Goal: Task Accomplishment & Management: Use online tool/utility

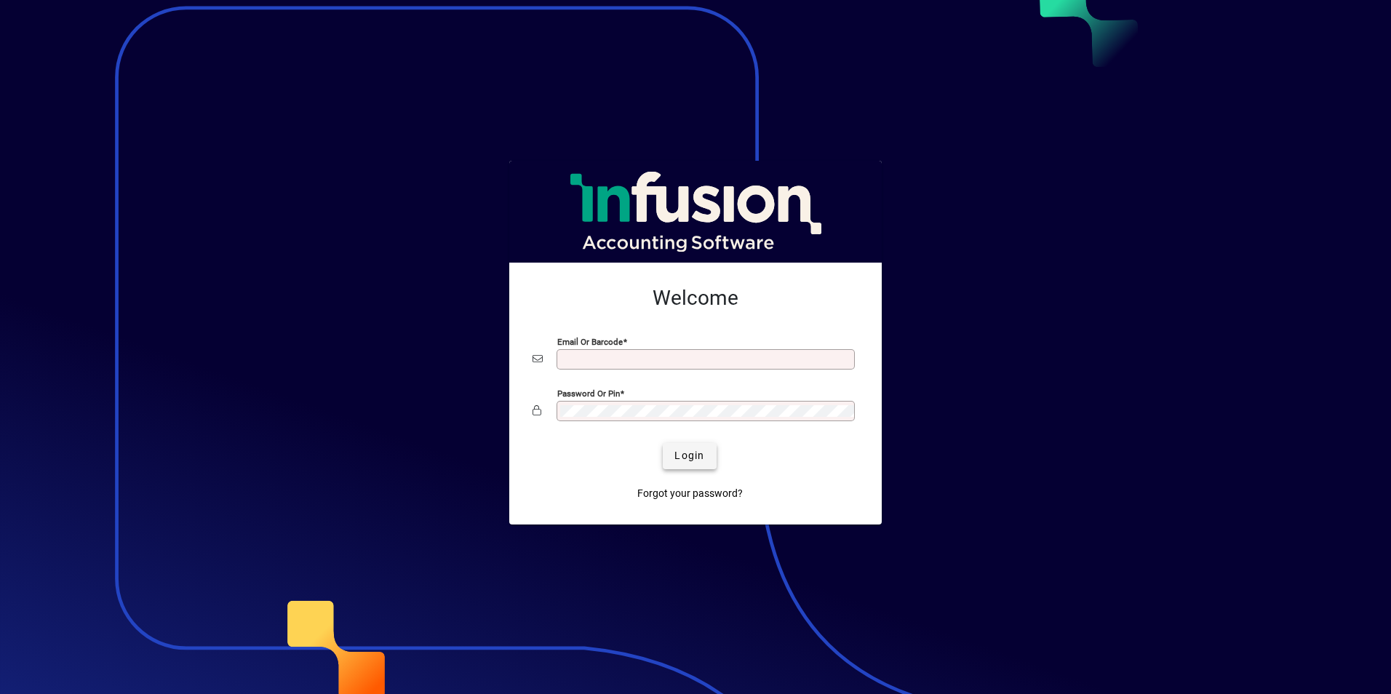
type input "**********"
click at [692, 455] on span "Login" at bounding box center [689, 455] width 30 height 15
